Goal: Find specific page/section: Find specific page/section

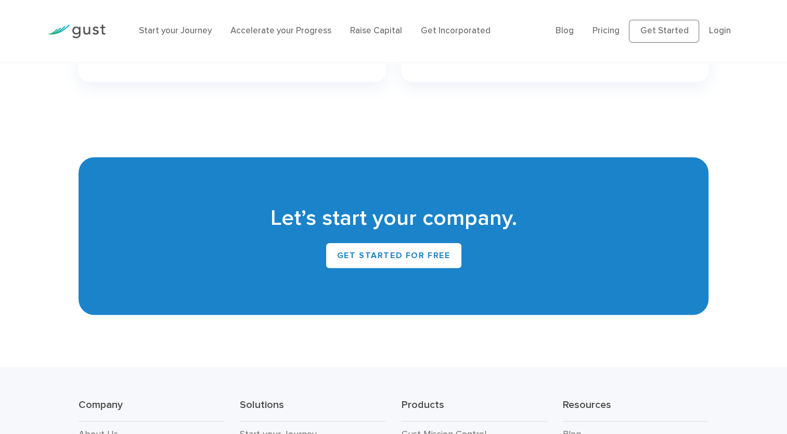
scroll to position [4732, 0]
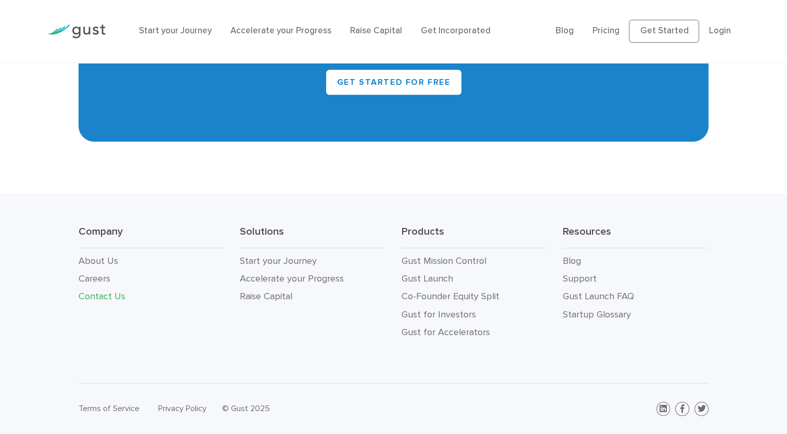
click at [114, 296] on link "Contact Us" at bounding box center [102, 296] width 47 height 11
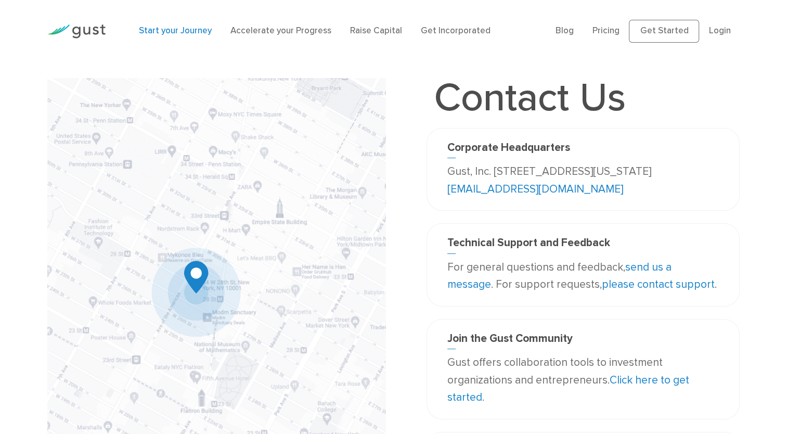
click at [185, 35] on link "Start your Journey" at bounding box center [175, 30] width 73 height 10
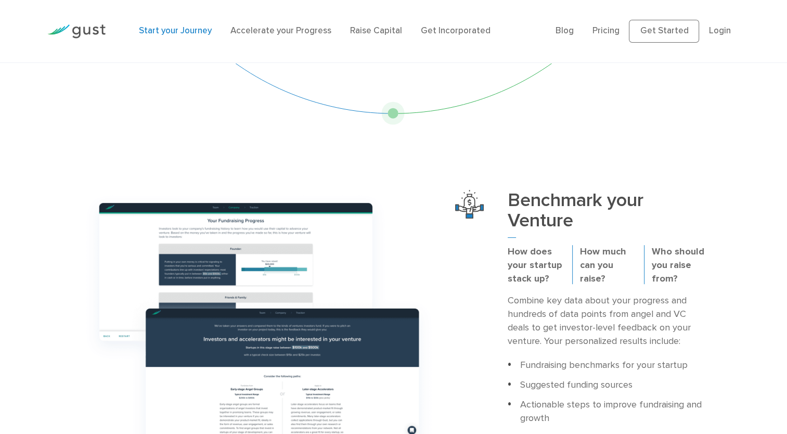
scroll to position [260, 0]
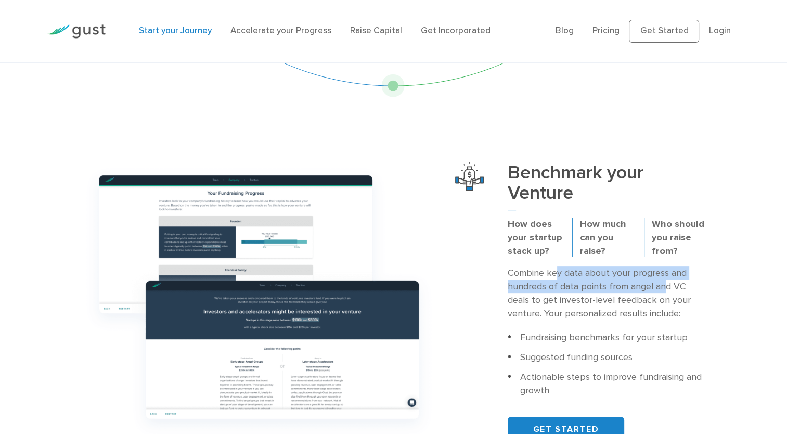
drag, startPoint x: 556, startPoint y: 275, endPoint x: 666, endPoint y: 284, distance: 110.6
click at [666, 284] on p "Combine key data about your progress and hundreds of data points from angel and…" at bounding box center [608, 293] width 201 height 54
click at [568, 312] on p "Combine key data about your progress and hundreds of data points from angel and…" at bounding box center [608, 293] width 201 height 54
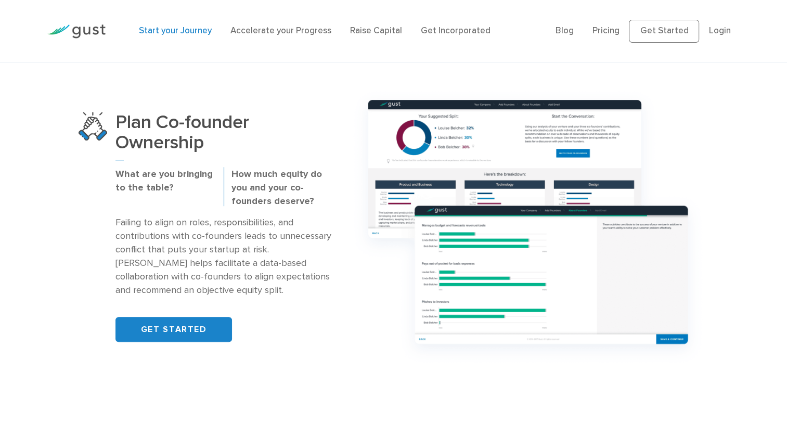
scroll to position [676, 0]
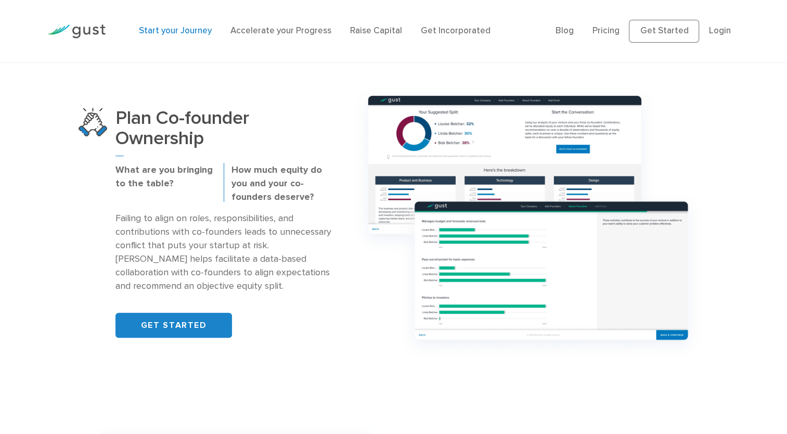
click at [299, 239] on p "Failing to align on roles, responsibilities, and contributions with co-founders…" at bounding box center [223, 252] width 216 height 81
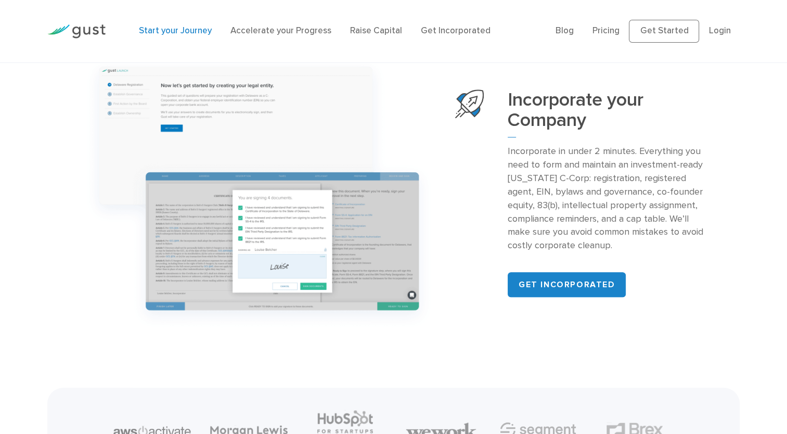
scroll to position [1041, 0]
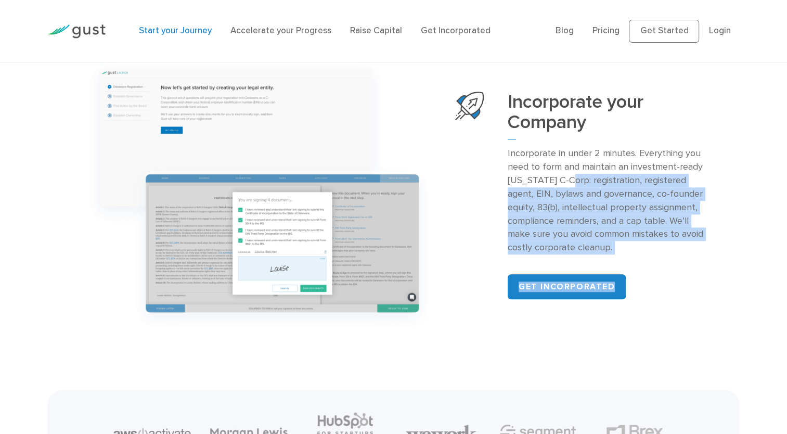
drag, startPoint x: 574, startPoint y: 178, endPoint x: 688, endPoint y: 256, distance: 137.4
click at [688, 256] on div "Incorporate your Company Incorporate in under 2 minutes. Everything you need to…" at bounding box center [608, 196] width 201 height 208
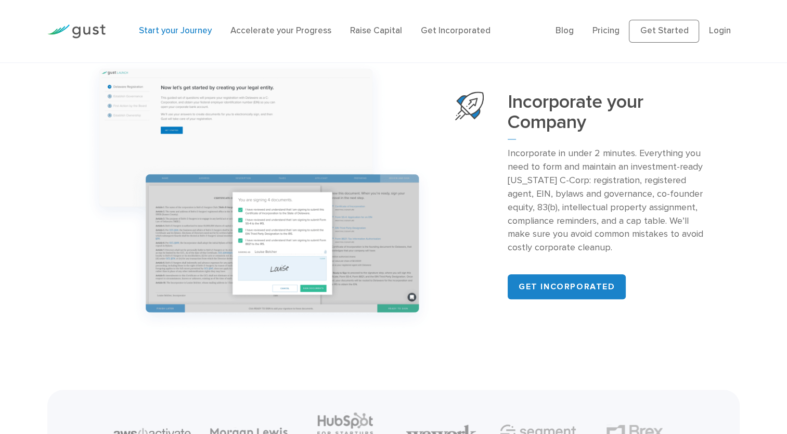
drag, startPoint x: 688, startPoint y: 256, endPoint x: 666, endPoint y: 295, distance: 44.7
click at [666, 295] on div "Get incorporated" at bounding box center [608, 286] width 201 height 25
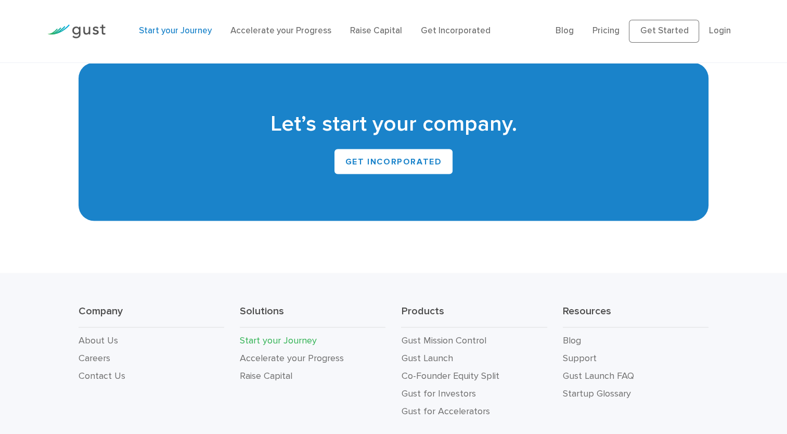
scroll to position [1973, 0]
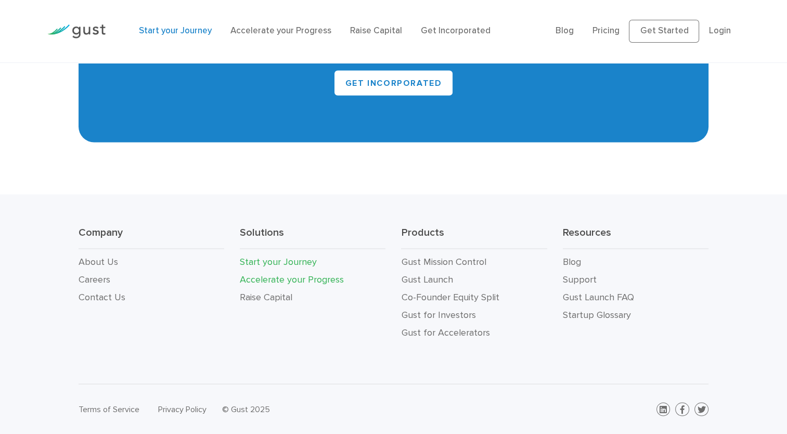
click at [308, 282] on link "Accelerate your Progress" at bounding box center [292, 279] width 104 height 11
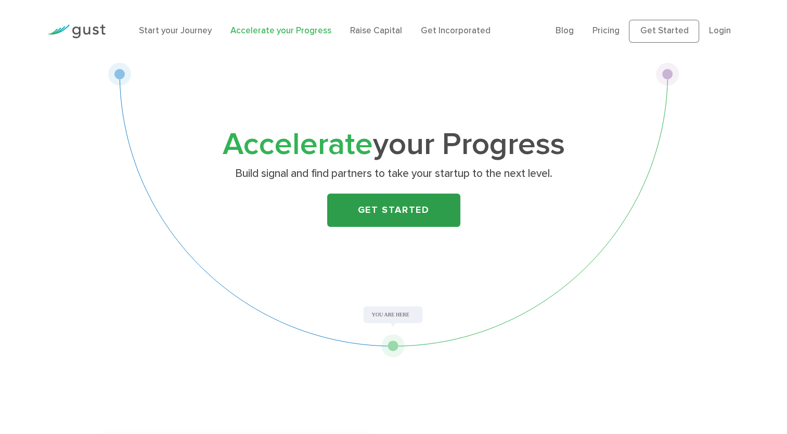
click at [351, 211] on link "Get Started" at bounding box center [393, 210] width 133 height 33
